Goal: Transaction & Acquisition: Subscribe to service/newsletter

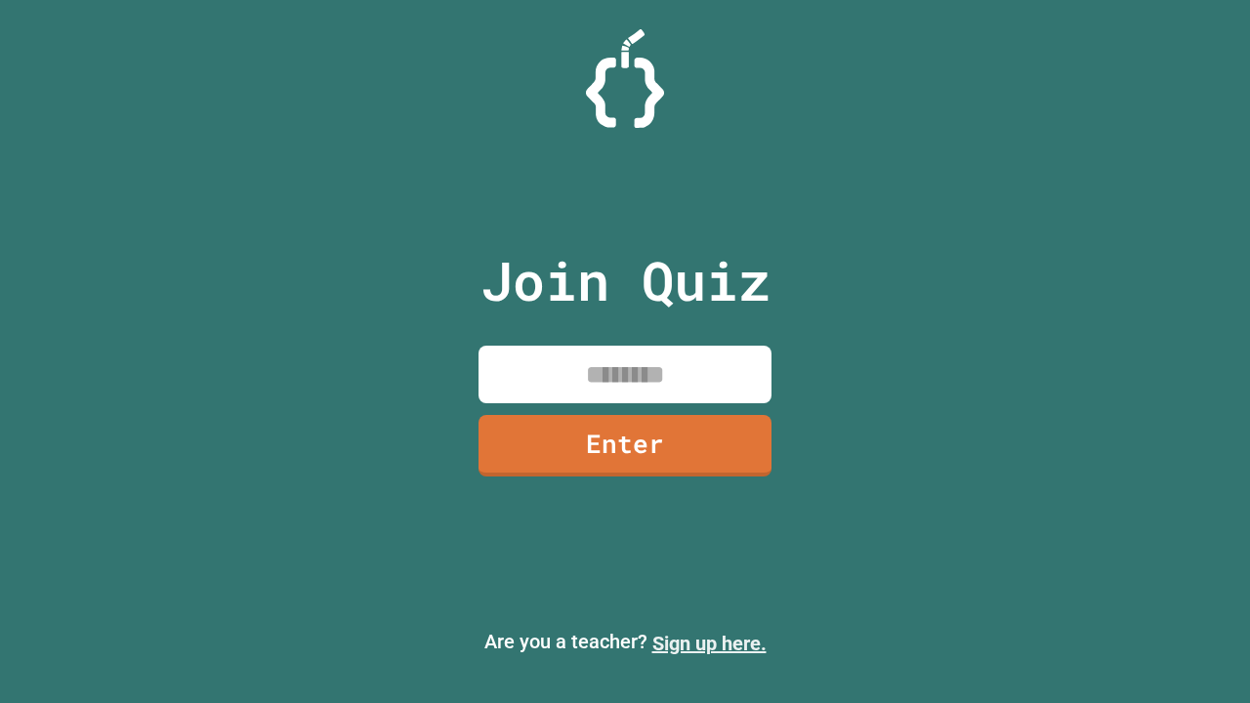
click at [709, 644] on link "Sign up here." at bounding box center [710, 643] width 114 height 23
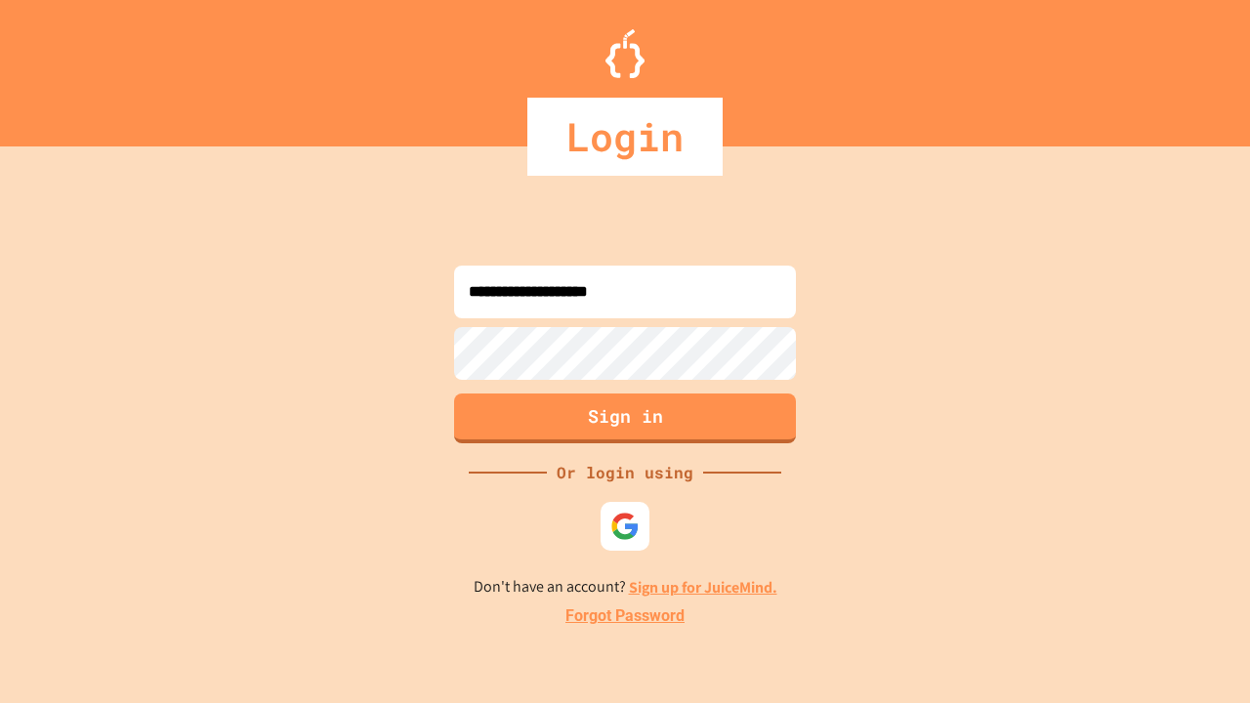
type input "**********"
